Goal: Task Accomplishment & Management: Complete application form

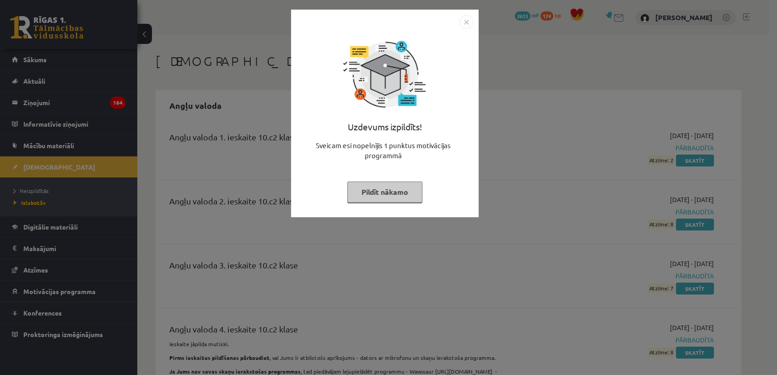
click at [387, 199] on button "Pildīt nākamo" at bounding box center [384, 192] width 75 height 21
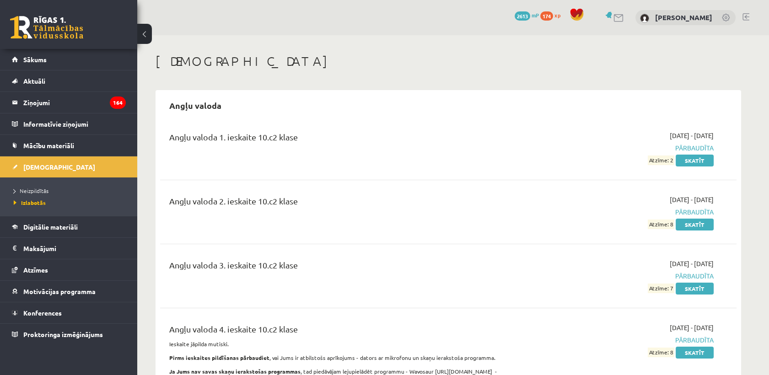
click at [384, 192] on div "Angļu valoda 2. ieskaite 10.c2 klase 2024-11-01 - 2024-11-15 Pārbaudīta Atzīme:…" at bounding box center [448, 212] width 577 height 53
click at [62, 223] on span "Digitālie materiāli" at bounding box center [50, 227] width 54 height 8
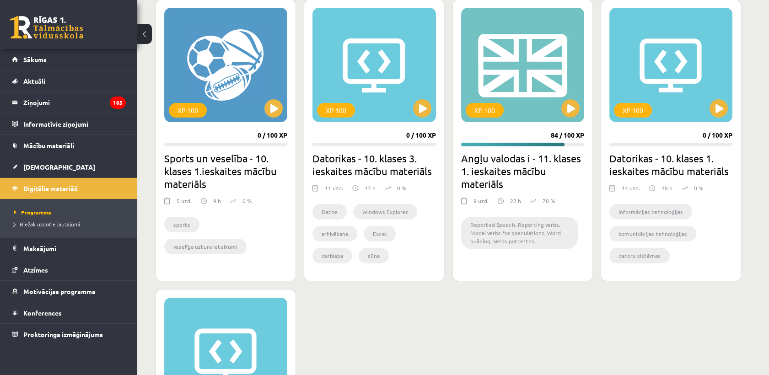
scroll to position [610, 0]
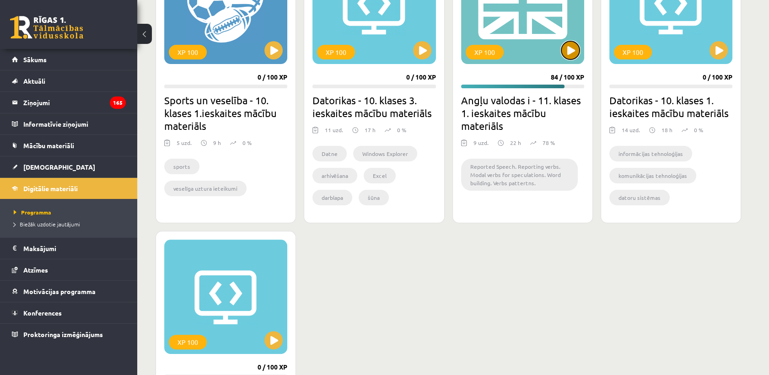
click at [564, 48] on button at bounding box center [571, 50] width 18 height 18
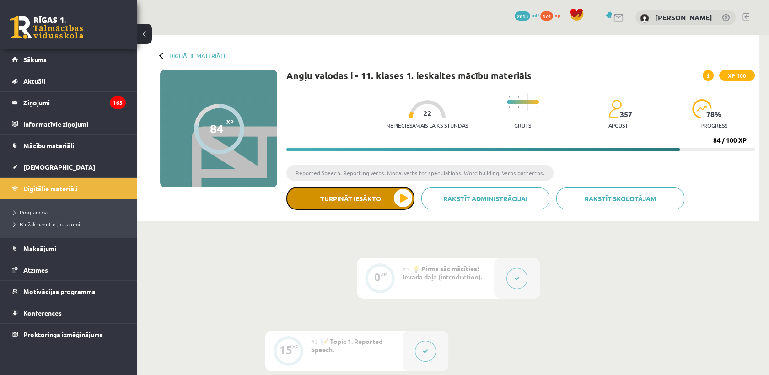
click at [402, 199] on button "Turpināt iesākto" at bounding box center [351, 198] width 128 height 23
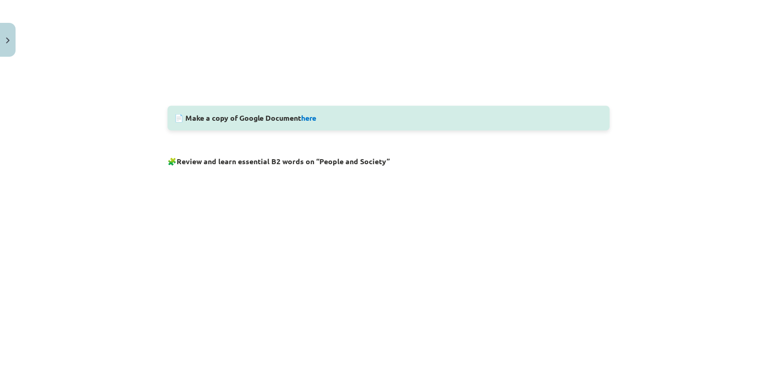
scroll to position [399, 0]
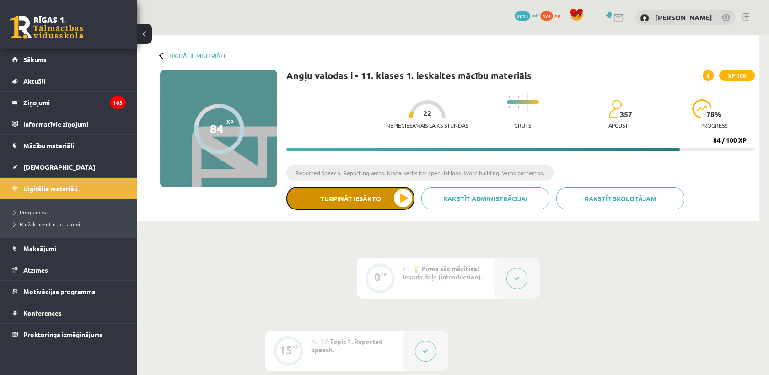
click at [356, 199] on button "Turpināt iesākto" at bounding box center [351, 198] width 128 height 23
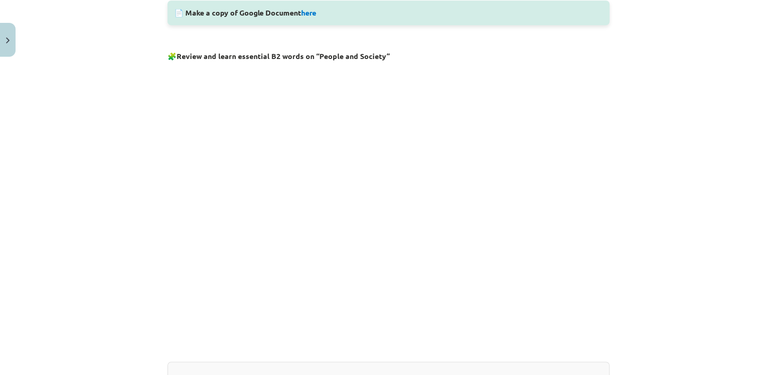
scroll to position [704, 0]
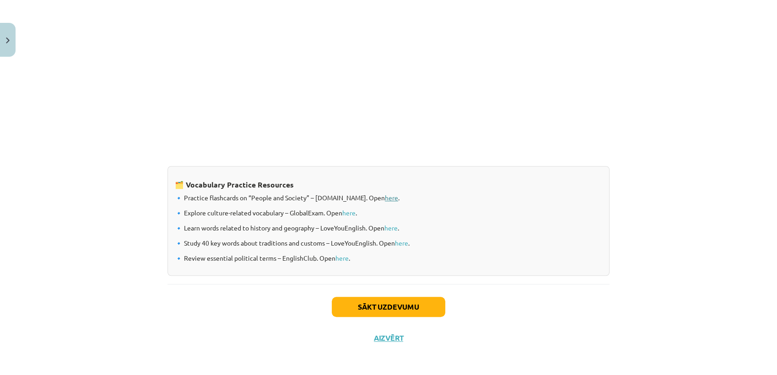
click at [388, 195] on link "here" at bounding box center [391, 198] width 13 height 8
click at [351, 211] on link "here" at bounding box center [348, 213] width 13 height 8
click at [393, 229] on link "here" at bounding box center [390, 228] width 13 height 8
click at [403, 244] on link "here" at bounding box center [401, 243] width 13 height 8
click at [337, 260] on link "here" at bounding box center [341, 258] width 13 height 8
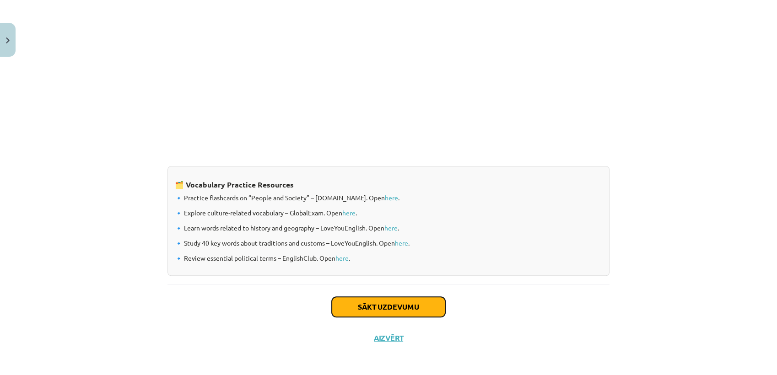
click at [332, 309] on button "Sākt uzdevumu" at bounding box center [389, 307] width 114 height 20
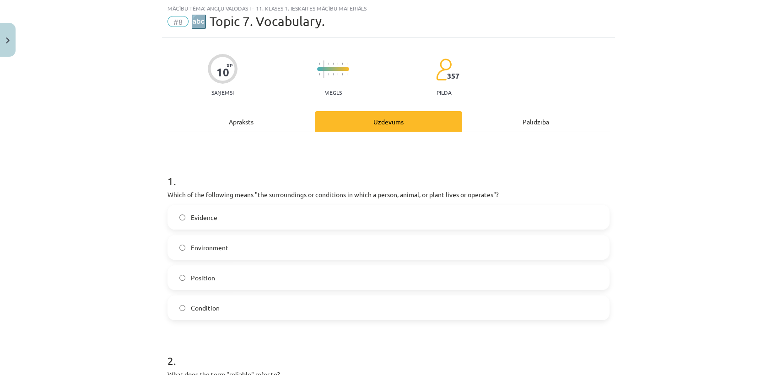
scroll to position [22, 0]
click at [229, 246] on label "Environment" at bounding box center [388, 248] width 440 height 23
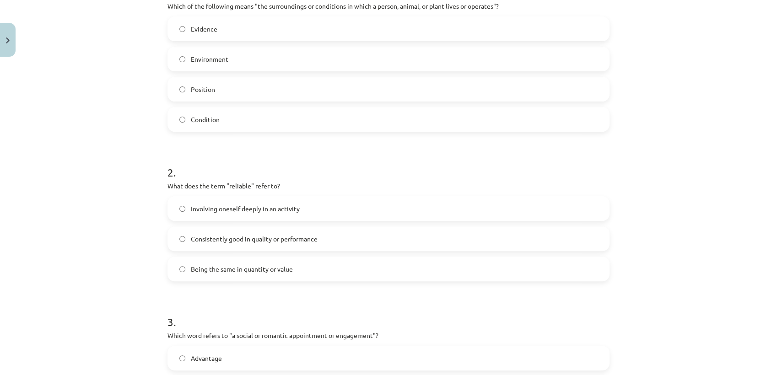
scroll to position [226, 0]
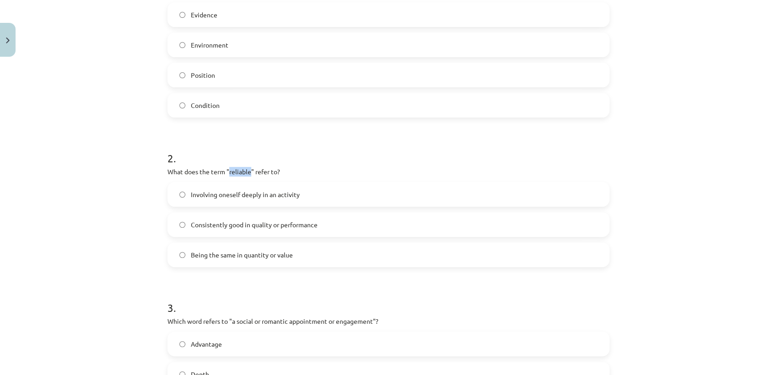
drag, startPoint x: 226, startPoint y: 168, endPoint x: 247, endPoint y: 172, distance: 21.3
click at [247, 172] on p "What does the term "reliable" refer to?" at bounding box center [389, 172] width 442 height 10
copy p "reliable"
click at [313, 228] on span "Consistently good in quality or performance" at bounding box center [254, 225] width 127 height 10
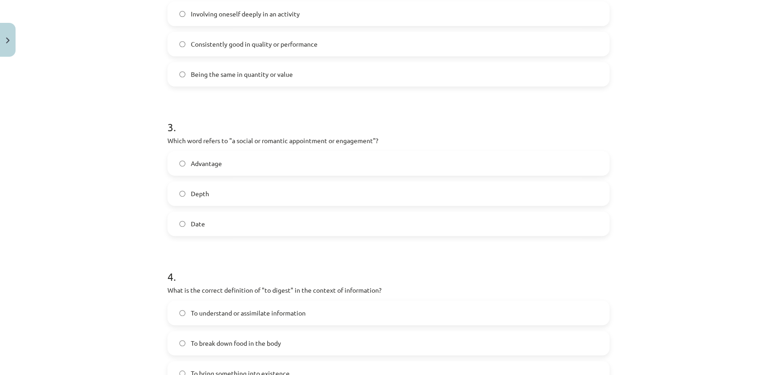
scroll to position [429, 0]
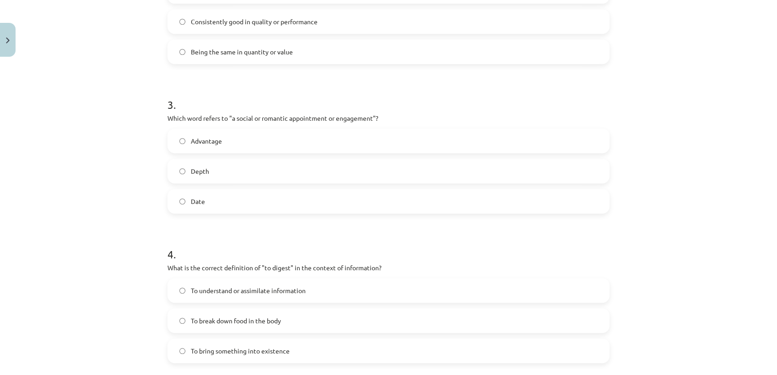
click at [234, 205] on label "Date" at bounding box center [388, 201] width 440 height 23
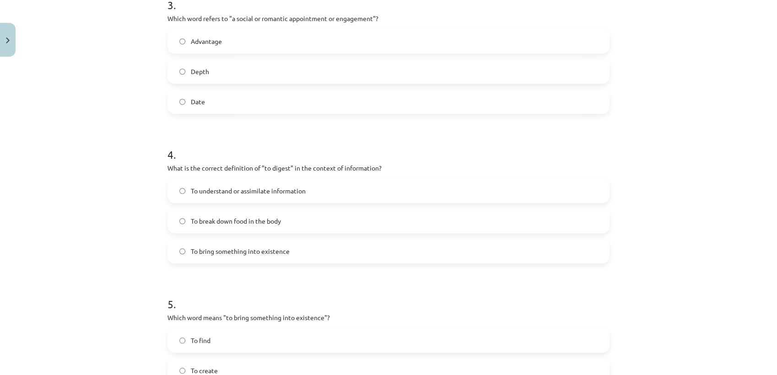
scroll to position [582, 0]
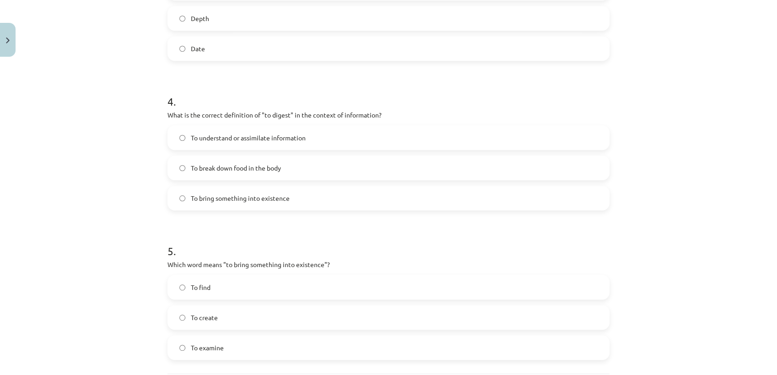
drag, startPoint x: 765, startPoint y: 97, endPoint x: 759, endPoint y: 69, distance: 28.5
click at [763, 96] on div "Mācību tēma: Angļu valodas i - 11. klases 1. ieskaites mācību materiāls #8 🔤 To…" at bounding box center [388, 187] width 777 height 375
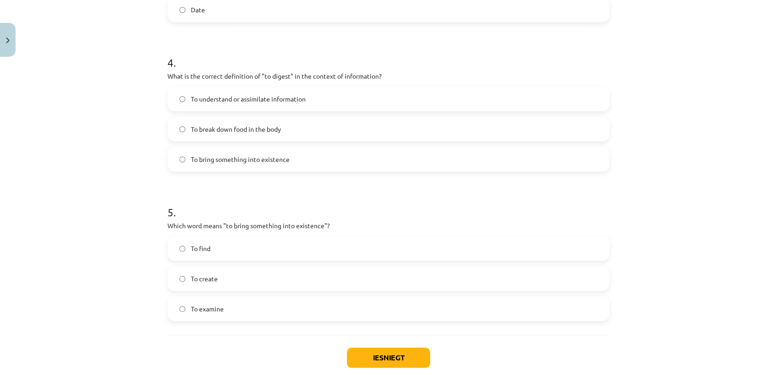
scroll to position [673, 0]
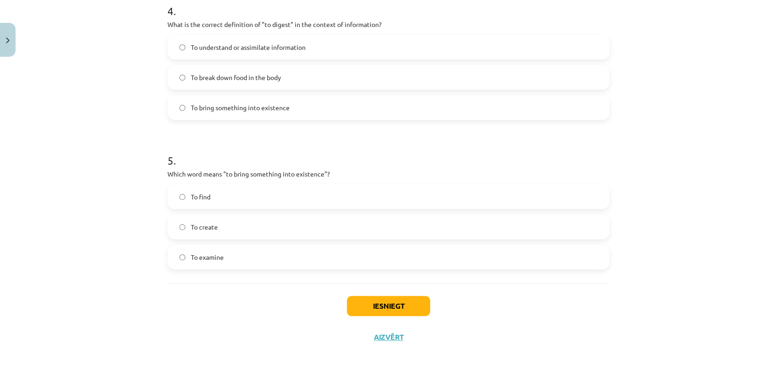
click at [280, 228] on label "To create" at bounding box center [388, 227] width 440 height 23
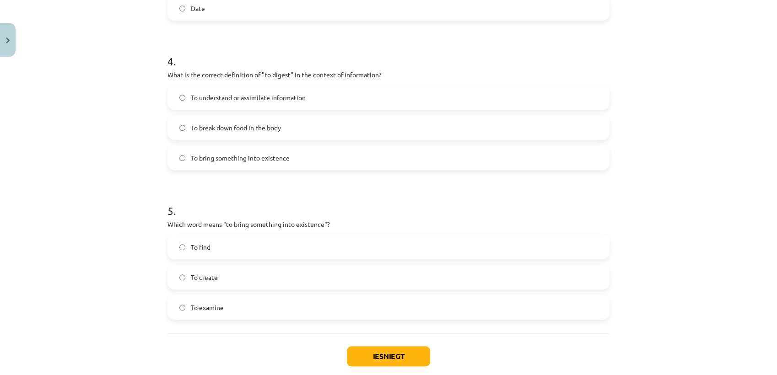
scroll to position [571, 0]
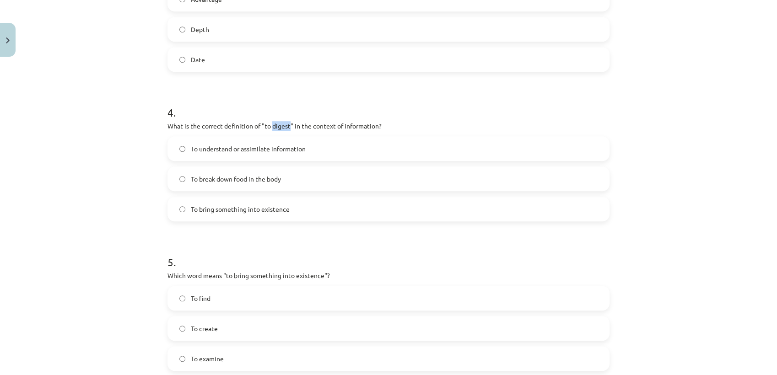
drag, startPoint x: 267, startPoint y: 124, endPoint x: 286, endPoint y: 130, distance: 19.7
click at [286, 130] on p "What is the correct definition of "to digest" in the context of information?" at bounding box center [389, 126] width 442 height 10
copy p "digest"
click at [250, 181] on span "To break down food in the body" at bounding box center [236, 179] width 90 height 10
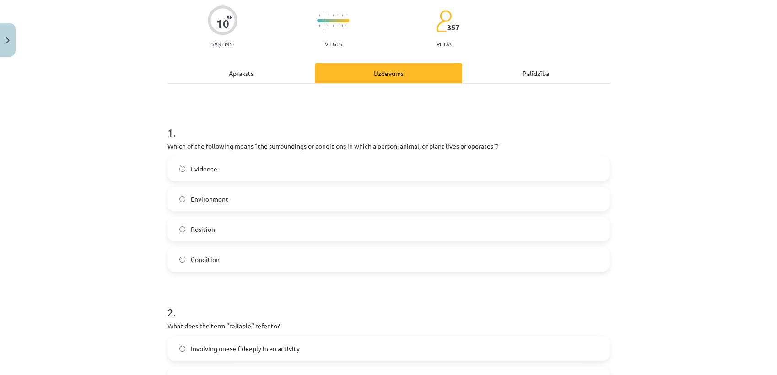
scroll to position [0, 0]
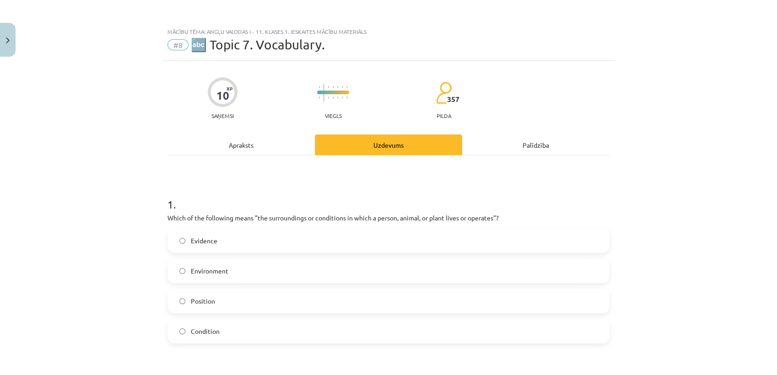
click at [265, 142] on div "Apraksts" at bounding box center [241, 145] width 147 height 21
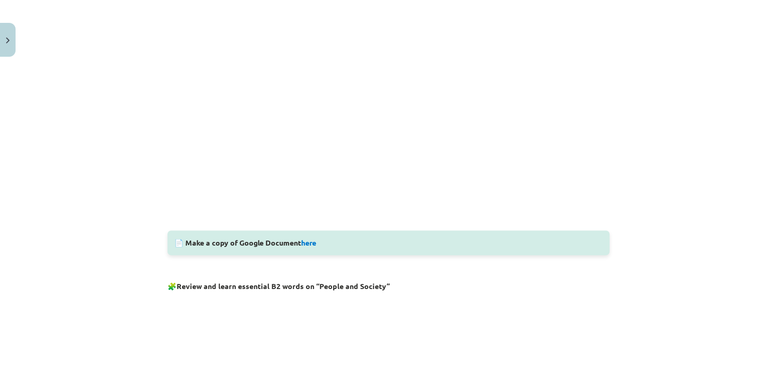
scroll to position [328, 0]
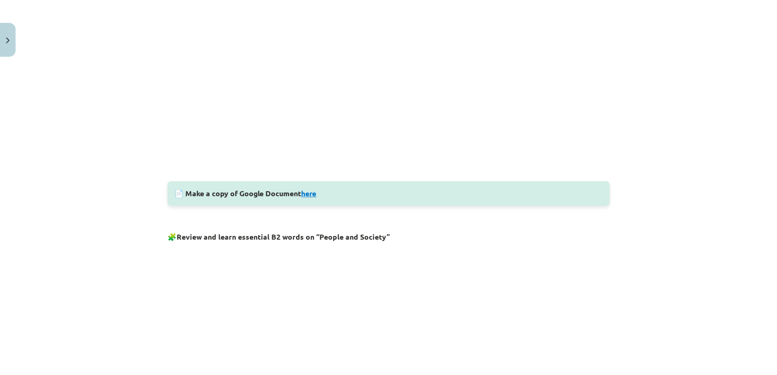
click at [308, 192] on link "here" at bounding box center [308, 194] width 15 height 10
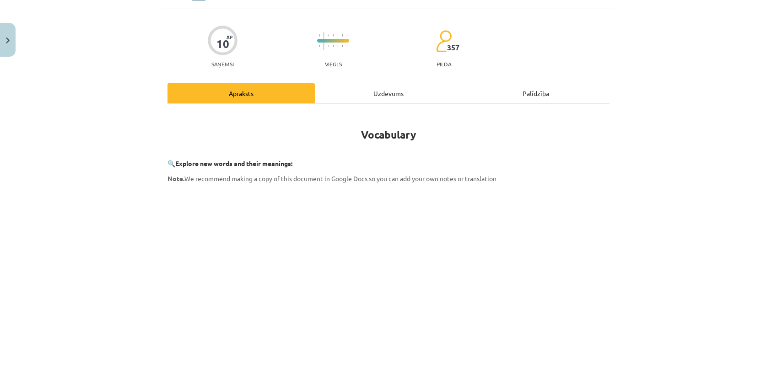
click at [394, 88] on div "Uzdevums" at bounding box center [388, 93] width 147 height 21
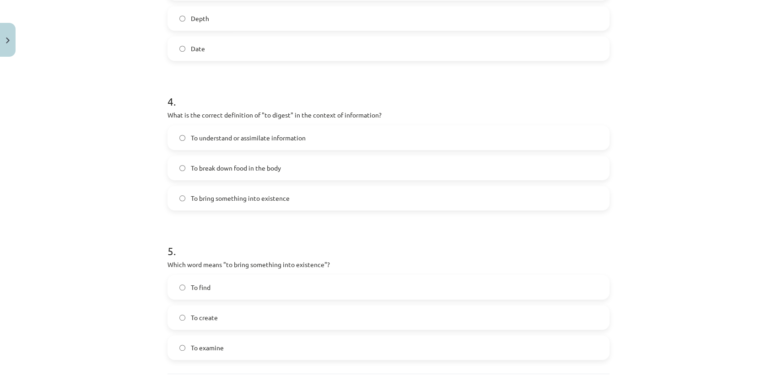
scroll to position [673, 0]
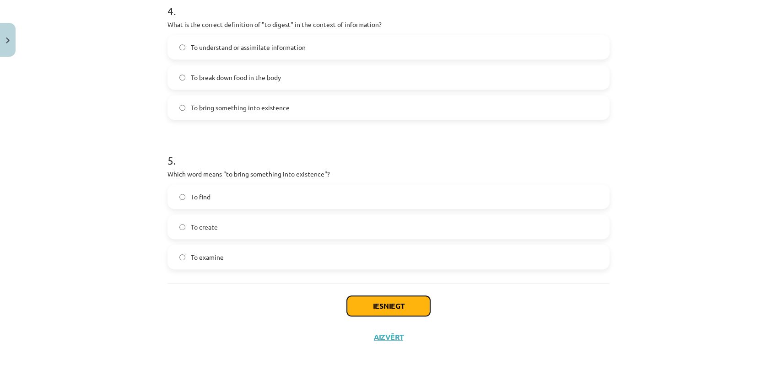
click at [403, 303] on button "Iesniegt" at bounding box center [388, 306] width 83 height 20
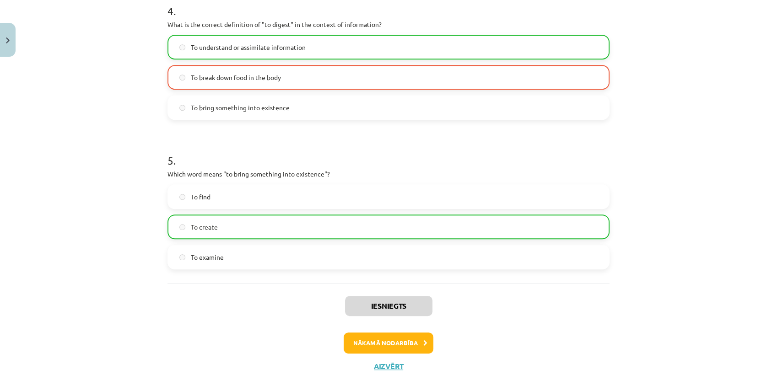
click at [293, 52] on label "To understand or assimilate information" at bounding box center [388, 47] width 440 height 23
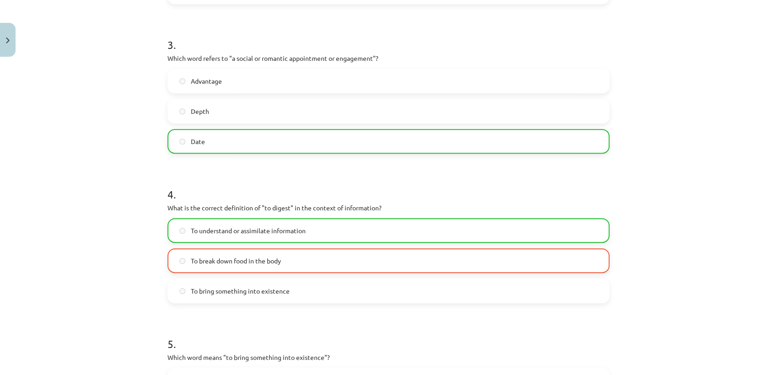
scroll to position [702, 0]
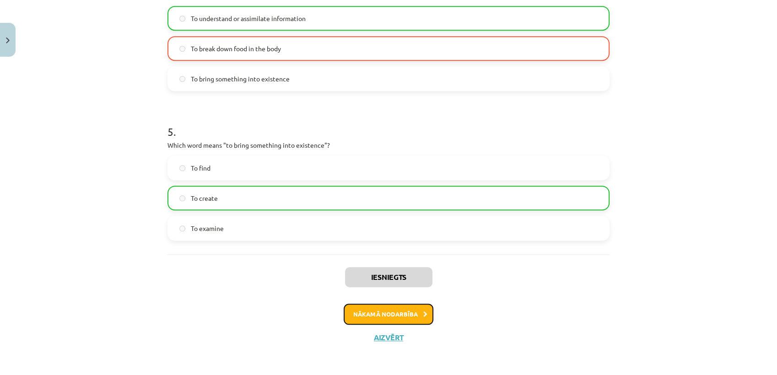
click at [410, 308] on button "Nākamā nodarbība" at bounding box center [389, 314] width 90 height 21
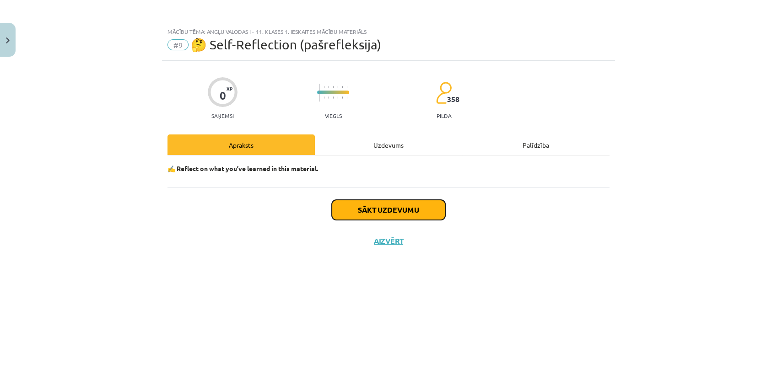
click at [371, 211] on button "Sākt uzdevumu" at bounding box center [389, 210] width 114 height 20
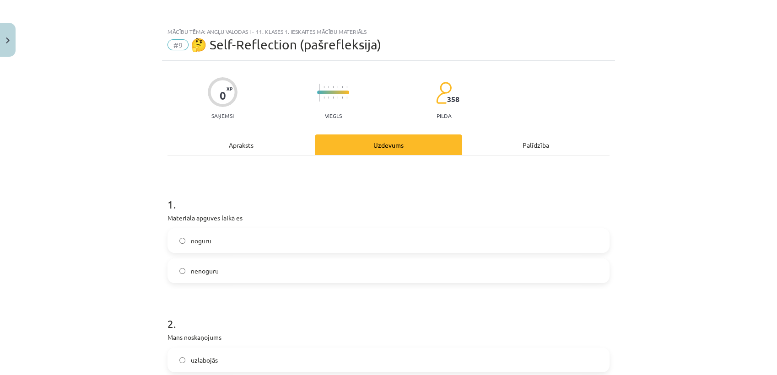
click at [238, 267] on label "nenoguru" at bounding box center [388, 271] width 440 height 23
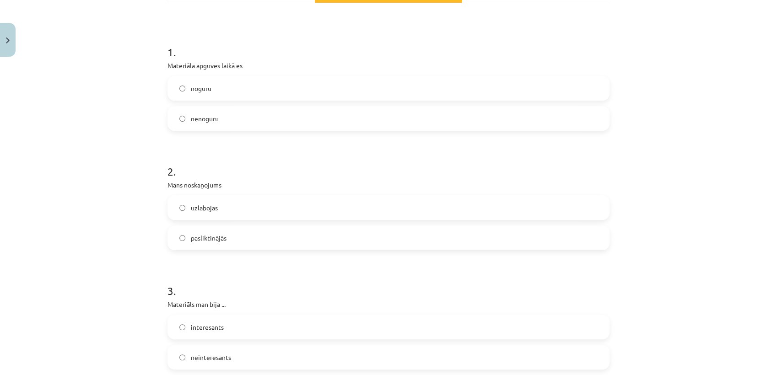
scroll to position [102, 0]
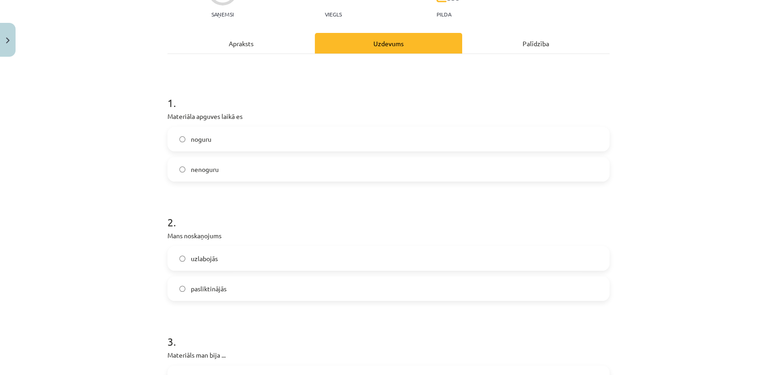
click at [238, 263] on label "uzlabojās" at bounding box center [388, 258] width 440 height 23
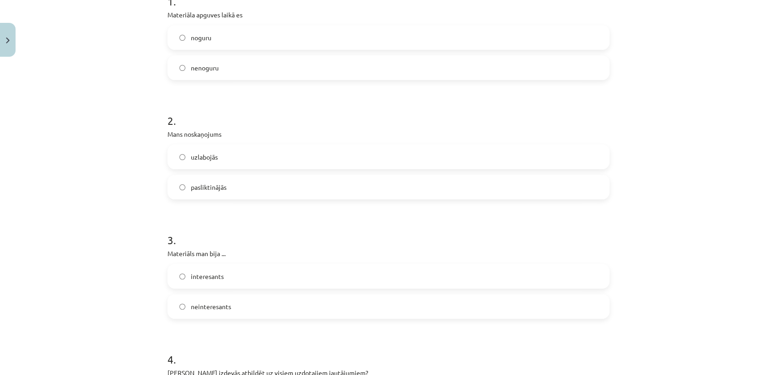
click at [238, 274] on label "interesants" at bounding box center [388, 276] width 440 height 23
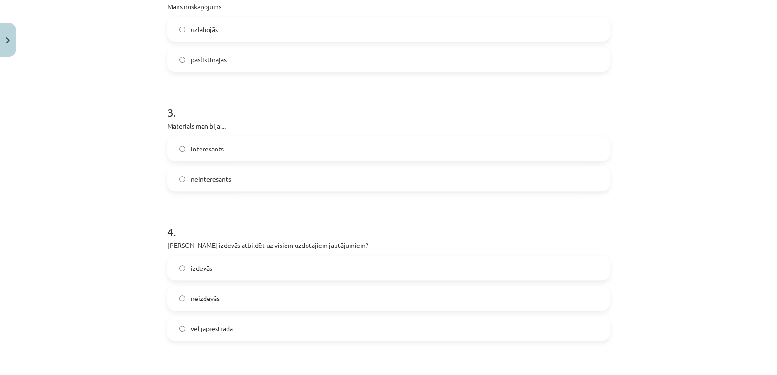
scroll to position [356, 0]
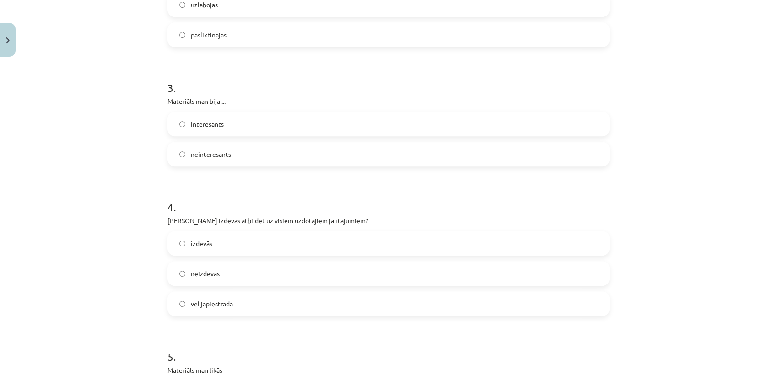
click at [236, 304] on label "vēl jāpiestrādā" at bounding box center [388, 303] width 440 height 23
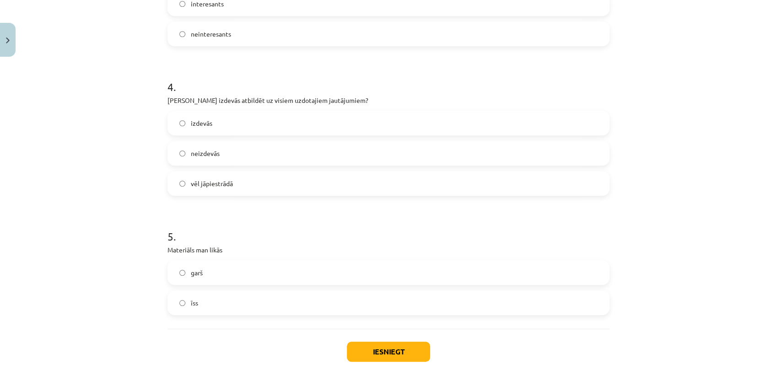
scroll to position [508, 0]
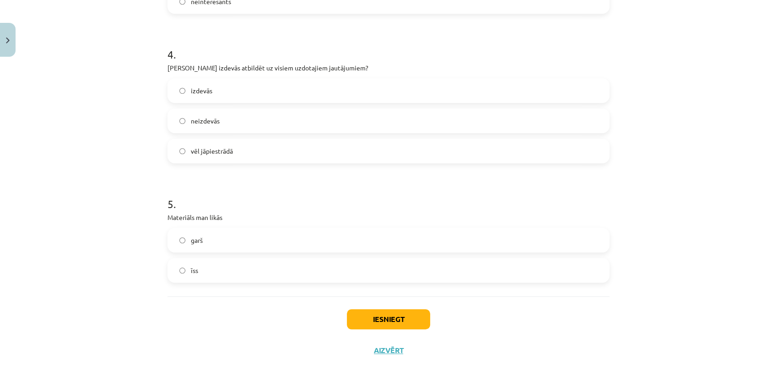
click at [242, 275] on label "īss" at bounding box center [388, 270] width 440 height 23
click at [380, 320] on button "Iesniegt" at bounding box center [388, 319] width 83 height 20
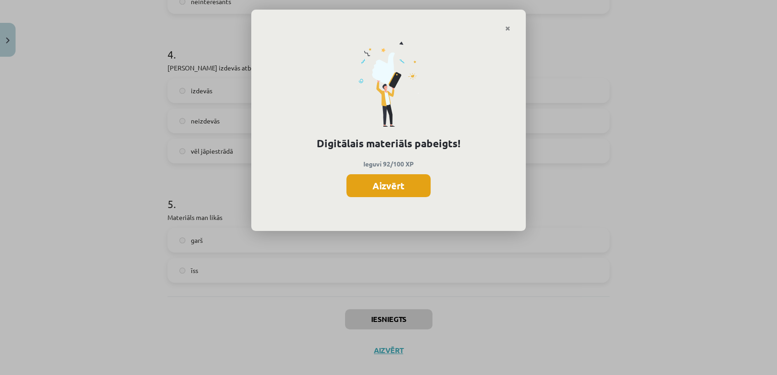
click at [398, 178] on button "Aizvērt" at bounding box center [388, 185] width 84 height 23
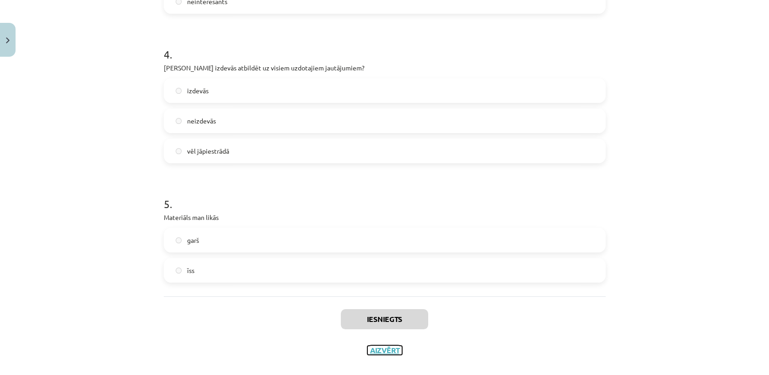
click at [397, 351] on button "Aizvērt" at bounding box center [385, 350] width 35 height 9
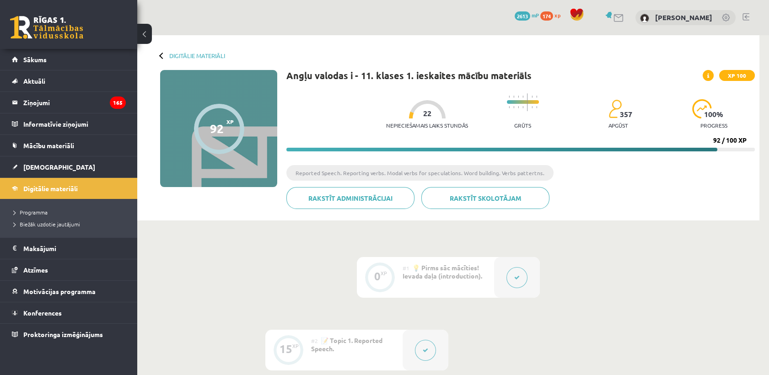
click at [426, 345] on button at bounding box center [425, 350] width 21 height 21
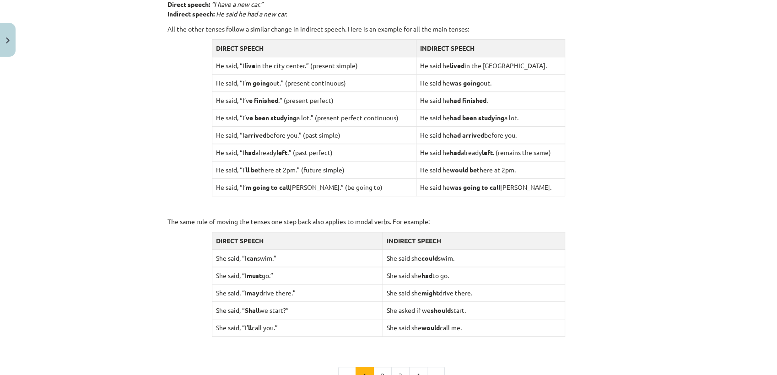
scroll to position [813, 0]
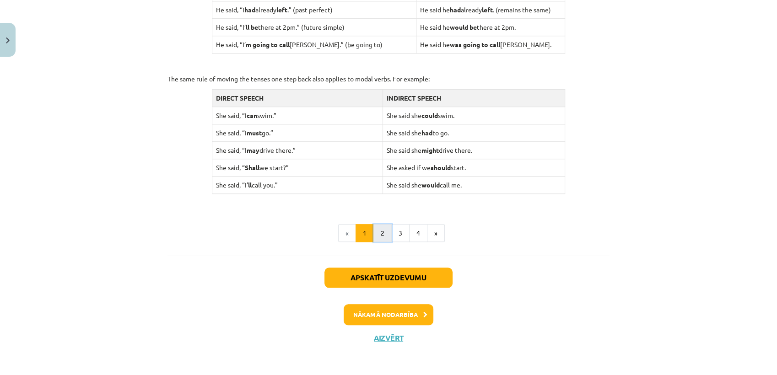
click at [376, 234] on button "2" at bounding box center [382, 233] width 18 height 18
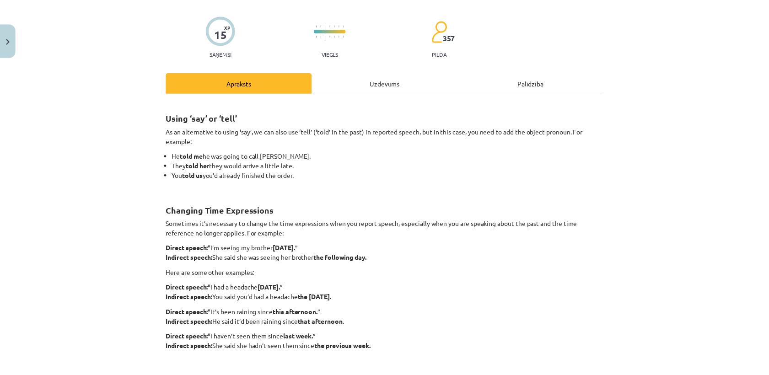
scroll to position [215, 0]
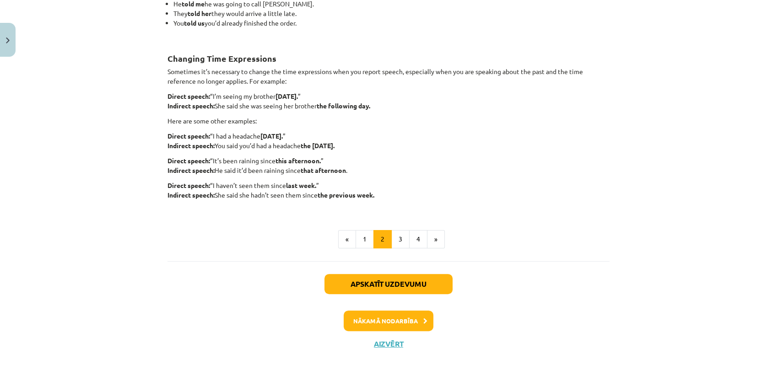
click at [17, 35] on div "Mācību tēma: Angļu valodas i - 11. klases 1. ieskaites mācību materiāls #2 📝 To…" at bounding box center [388, 187] width 777 height 375
click at [11, 38] on button "Close" at bounding box center [8, 40] width 16 height 34
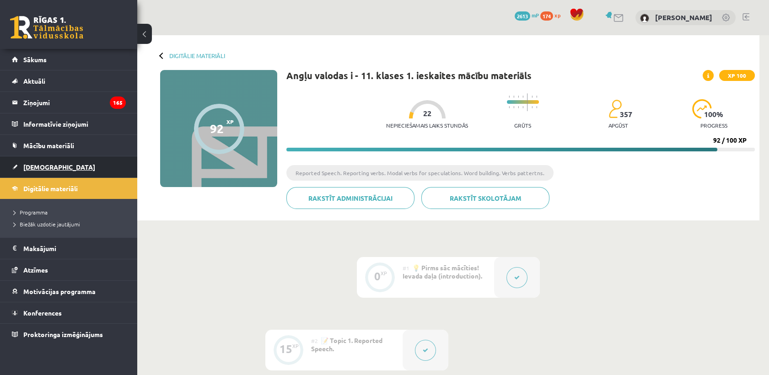
click at [48, 167] on span "[DEMOGRAPHIC_DATA]" at bounding box center [59, 167] width 72 height 8
